Goal: Task Accomplishment & Management: Manage account settings

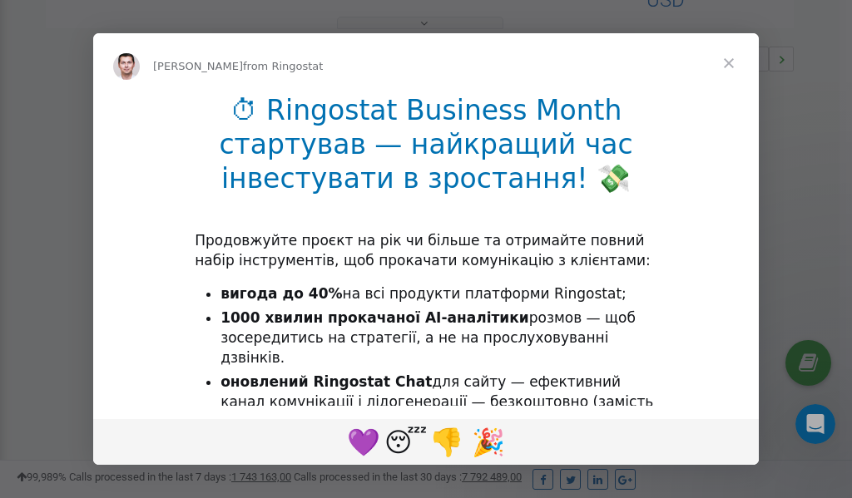
click at [730, 64] on span "Close" at bounding box center [729, 63] width 60 height 60
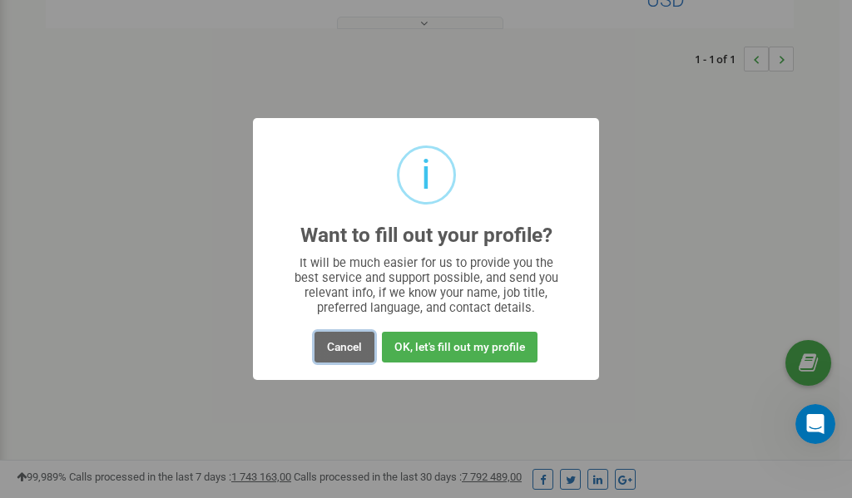
click at [345, 348] on button "Cancel" at bounding box center [344, 347] width 60 height 31
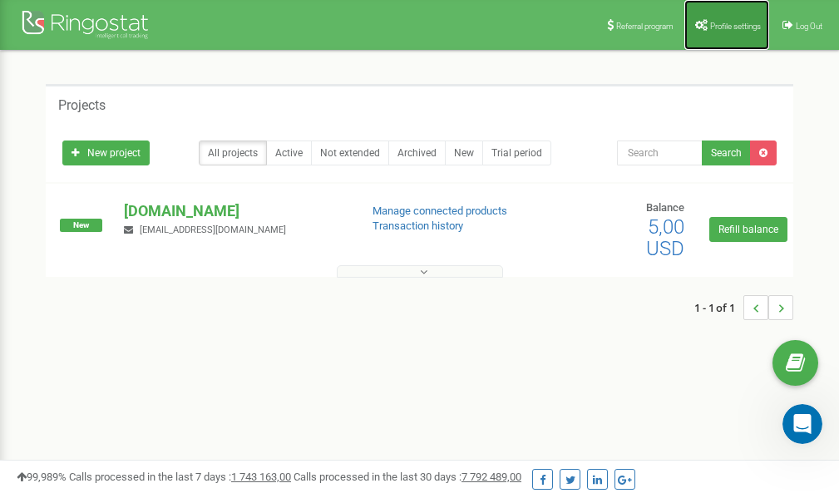
click at [710, 22] on span "Profile settings" at bounding box center [735, 26] width 51 height 9
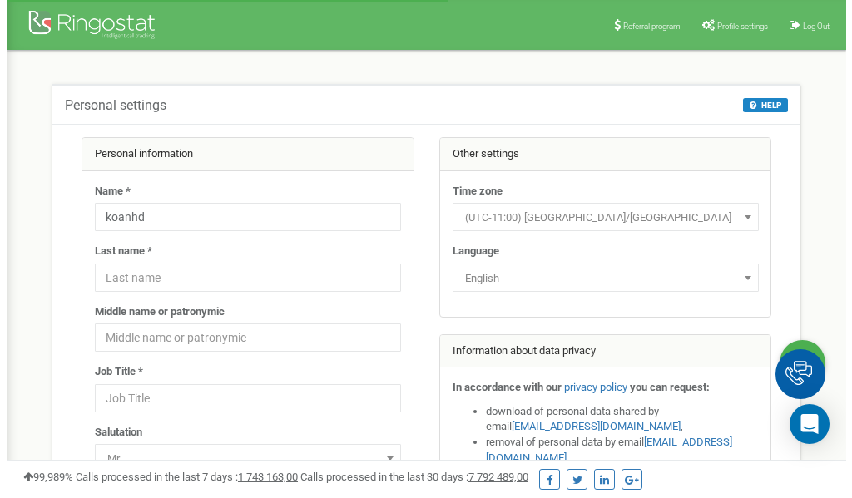
scroll to position [83, 0]
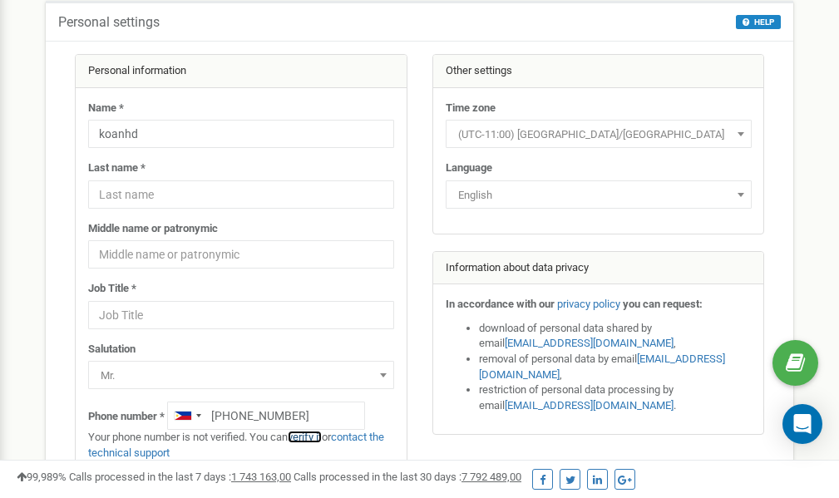
click at [318, 437] on link "verify it" at bounding box center [305, 437] width 34 height 12
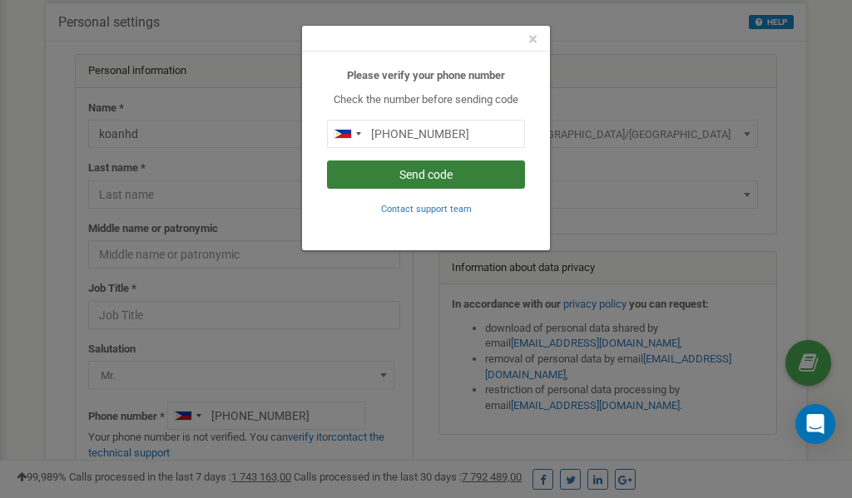
click at [450, 179] on button "Send code" at bounding box center [426, 175] width 198 height 28
